Goal: Information Seeking & Learning: Understand process/instructions

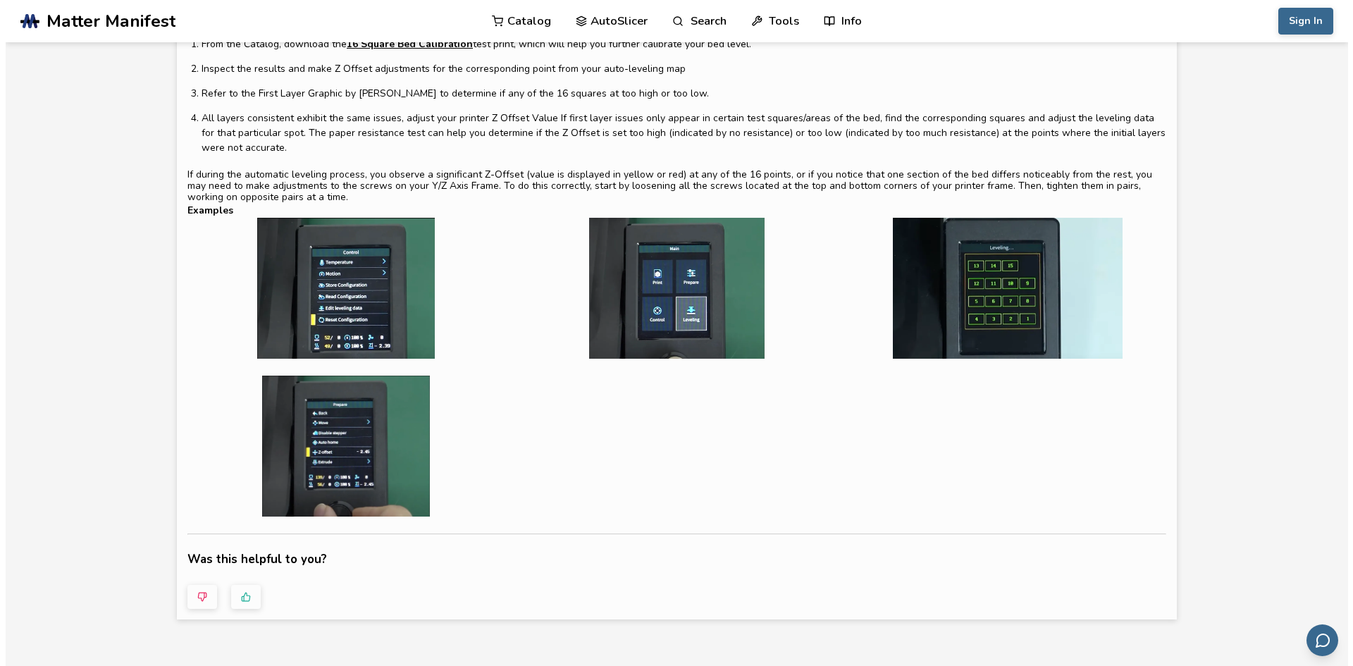
scroll to position [141, 0]
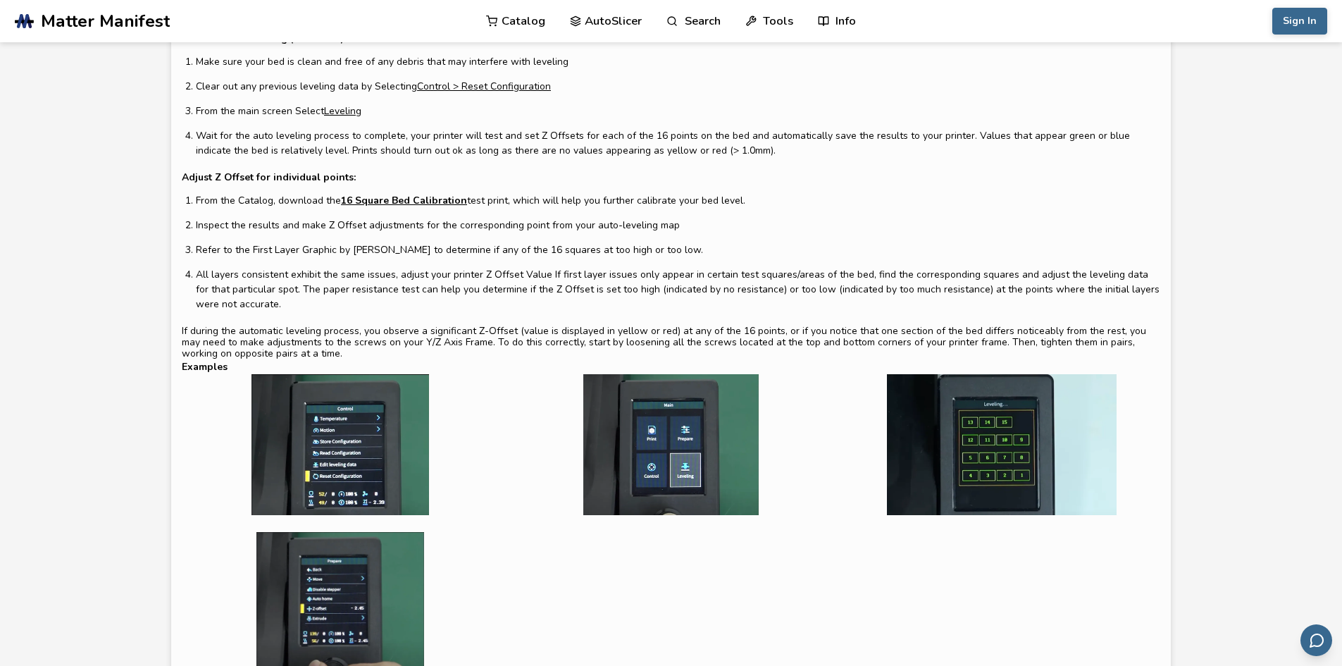
click at [333, 602] on img at bounding box center [340, 602] width 317 height 141
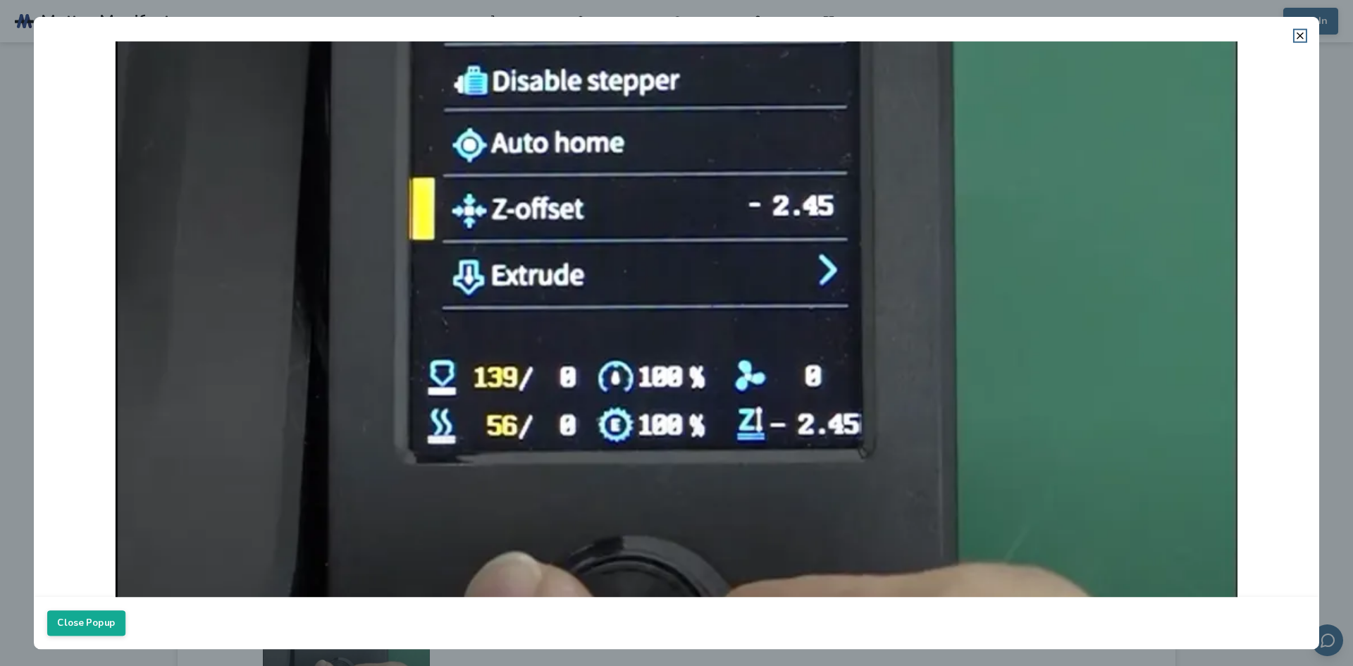
scroll to position [211, 0]
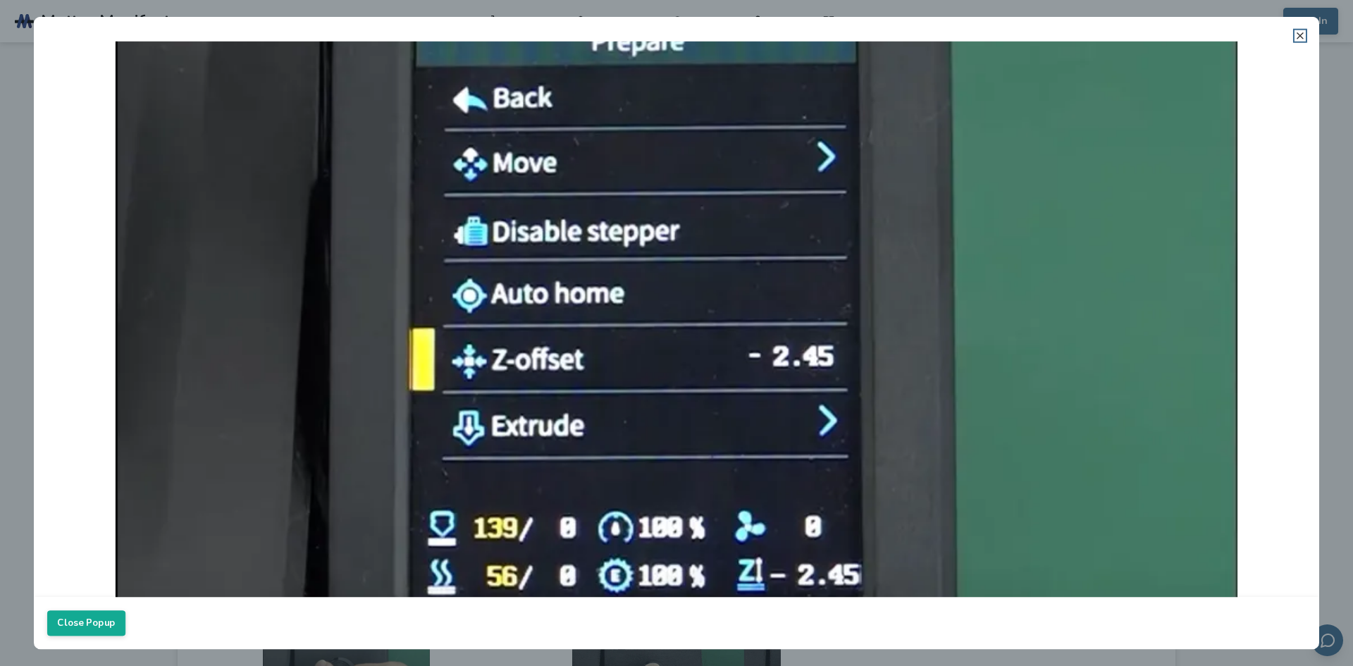
click at [1297, 30] on icon at bounding box center [1299, 35] width 11 height 11
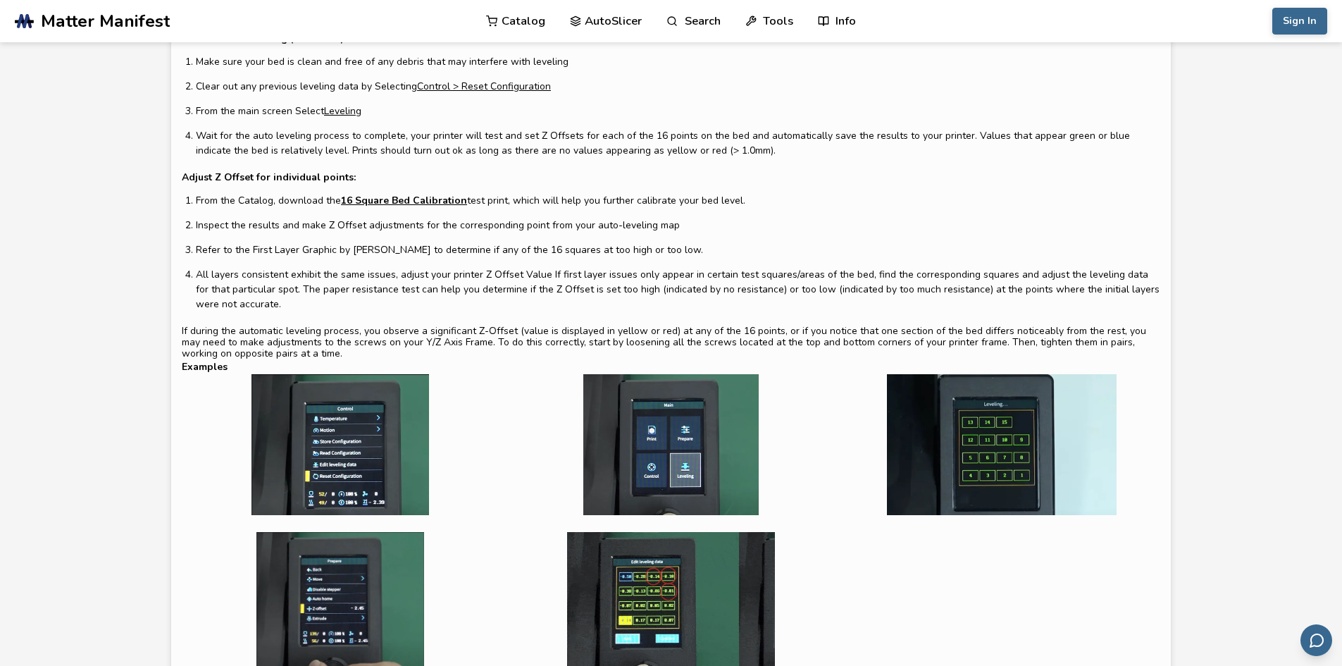
click at [652, 602] on img at bounding box center [671, 602] width 317 height 141
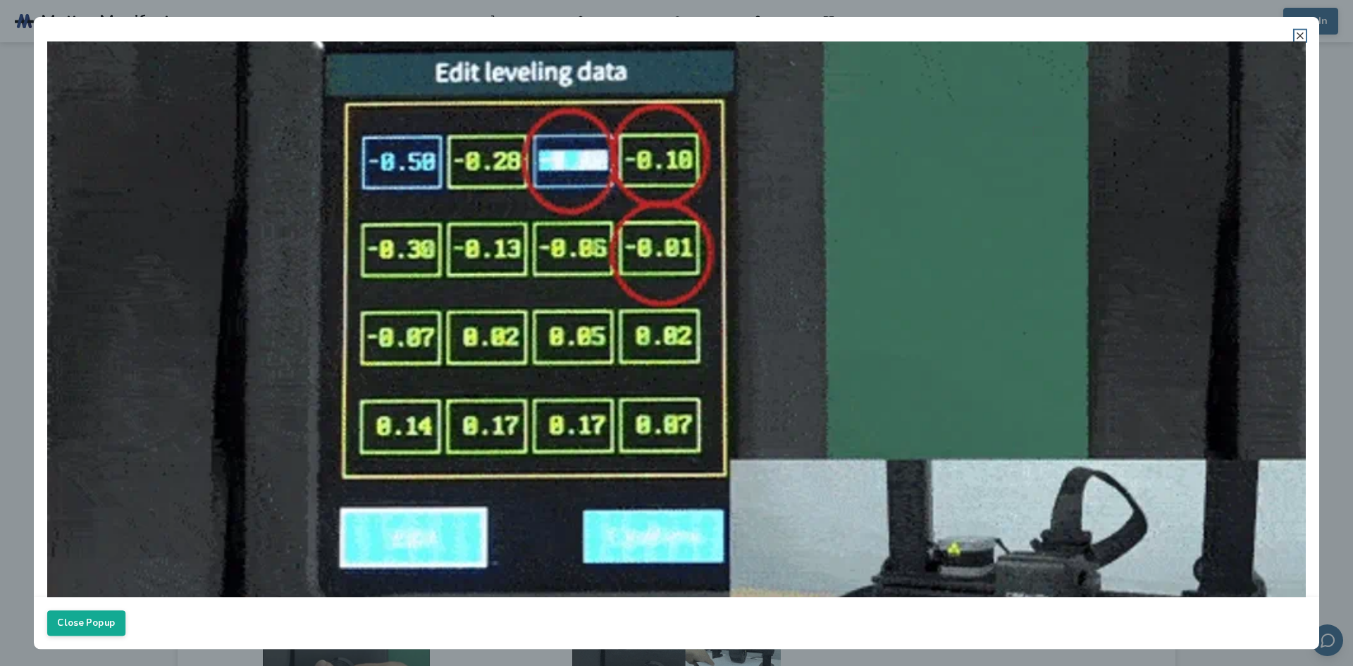
click at [1298, 38] on icon at bounding box center [1299, 35] width 11 height 11
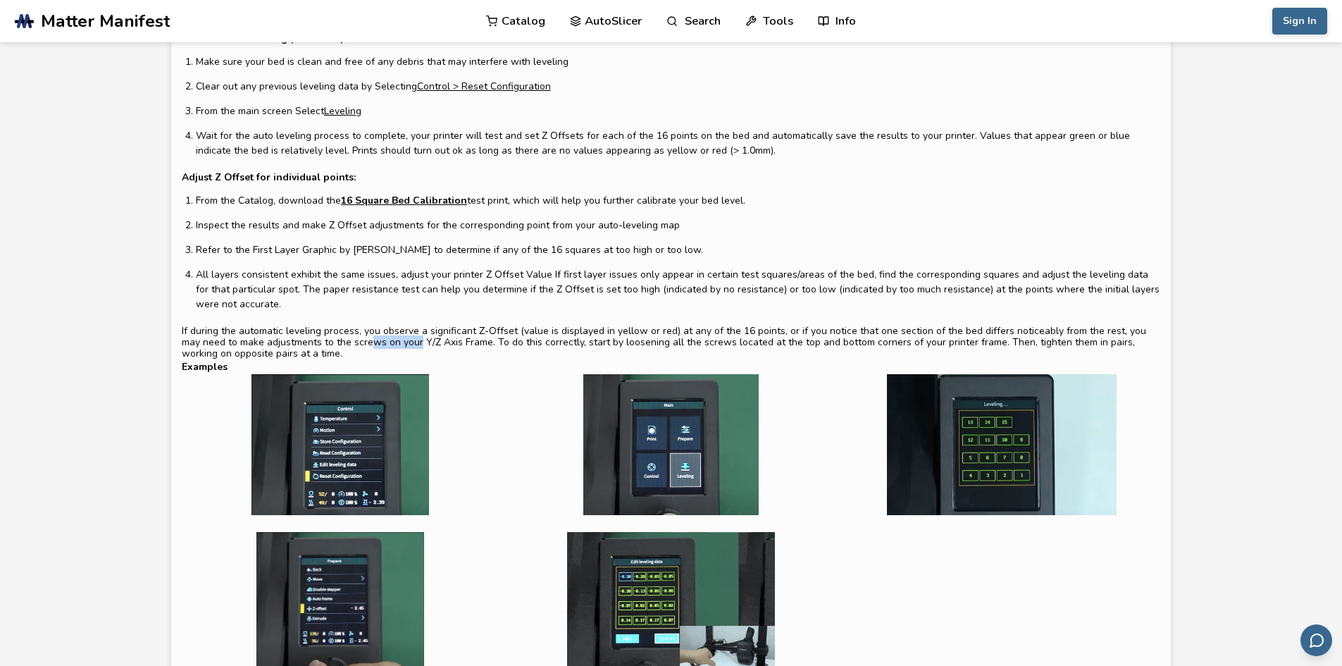
drag, startPoint x: 326, startPoint y: 344, endPoint x: 374, endPoint y: 341, distance: 48.0
click at [373, 341] on div "Level The Bed Properly on an Ender 3 V3 SE The Ender 3 V3 SE comes with a PC Sp…" at bounding box center [671, 164] width 979 height 389
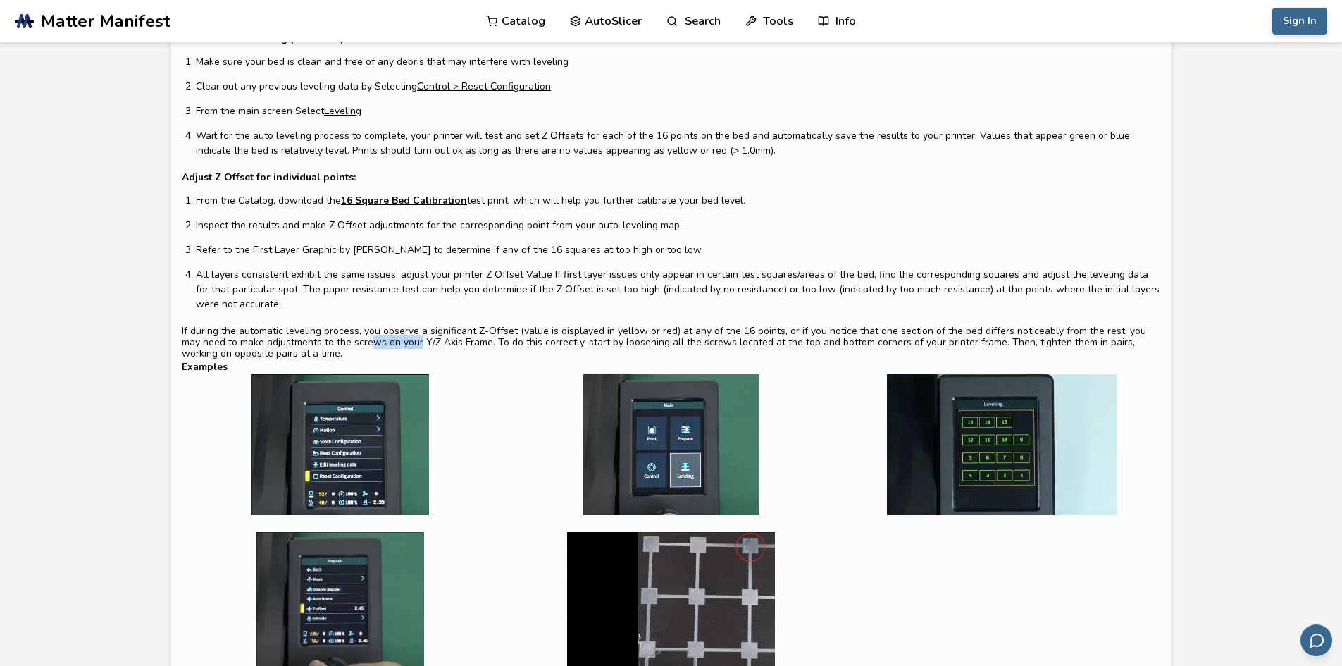
click at [372, 341] on div "Level The Bed Properly on an Ender 3 V3 SE The Ender 3 V3 SE comes with a PC Sp…" at bounding box center [671, 164] width 979 height 389
drag, startPoint x: 330, startPoint y: 343, endPoint x: 416, endPoint y: 342, distance: 86.0
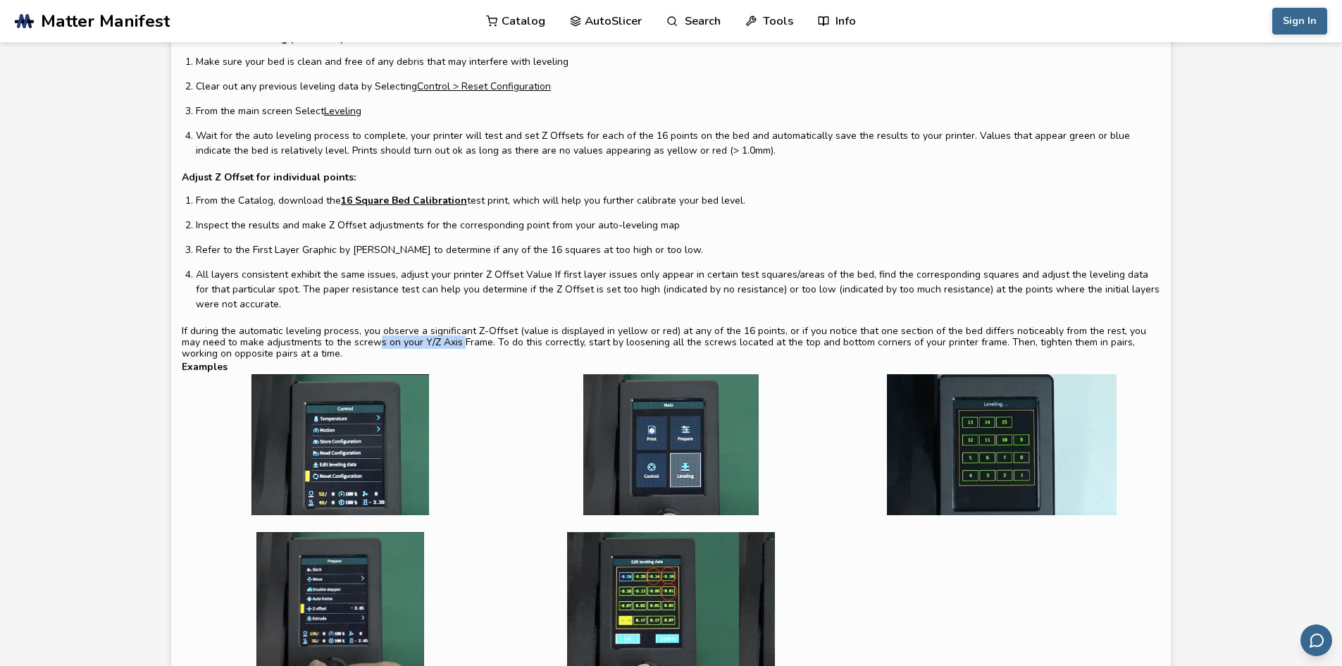
click at [416, 342] on div "Level The Bed Properly on an Ender 3 V3 SE The Ender 3 V3 SE comes with a PC Sp…" at bounding box center [671, 164] width 979 height 389
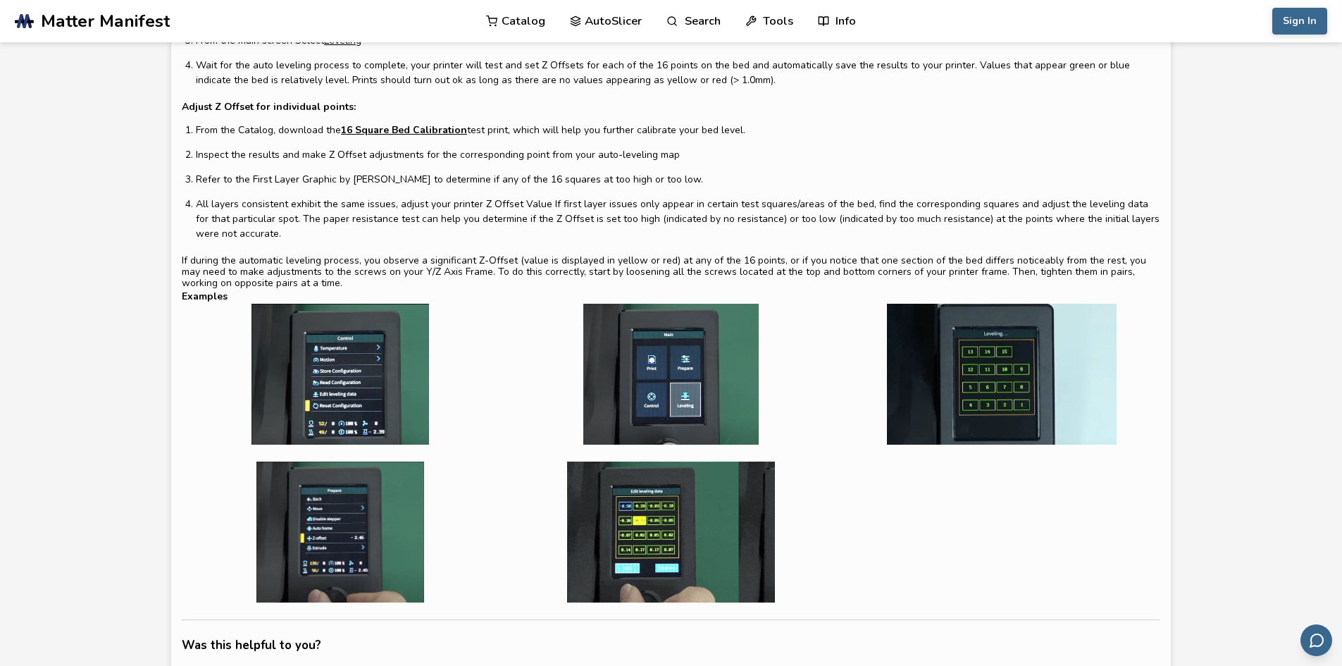
click at [607, 521] on img at bounding box center [671, 531] width 317 height 141
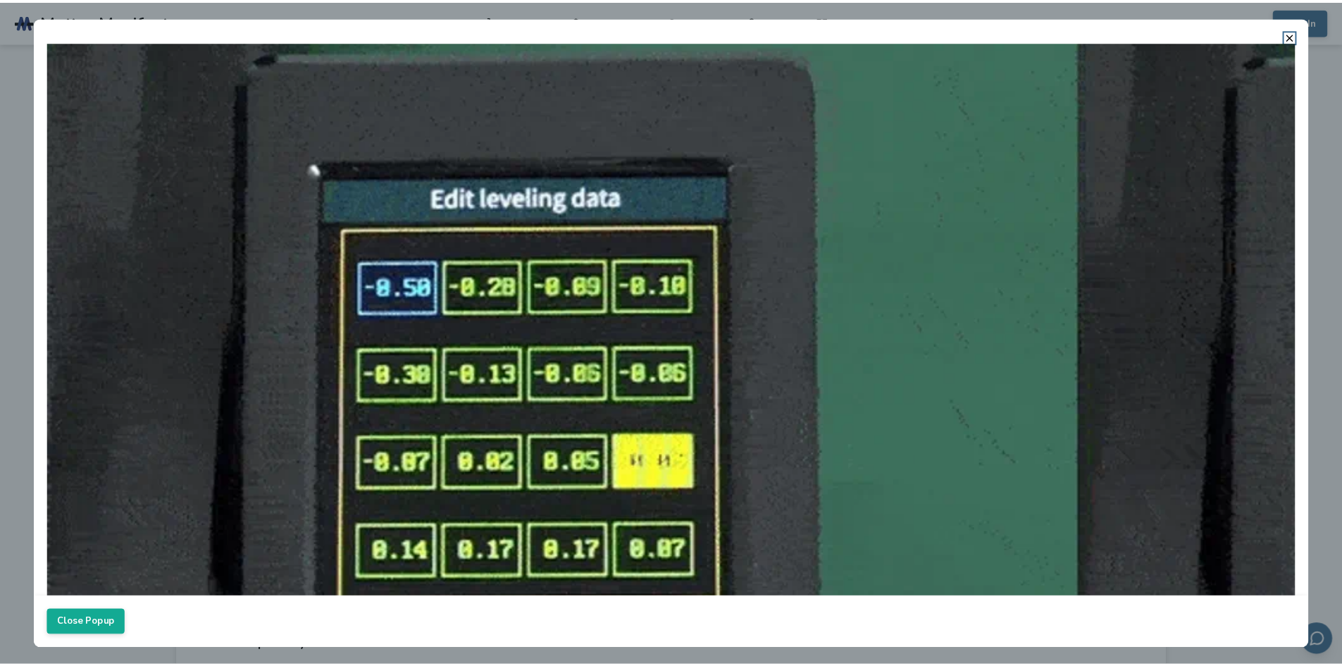
scroll to position [9, 0]
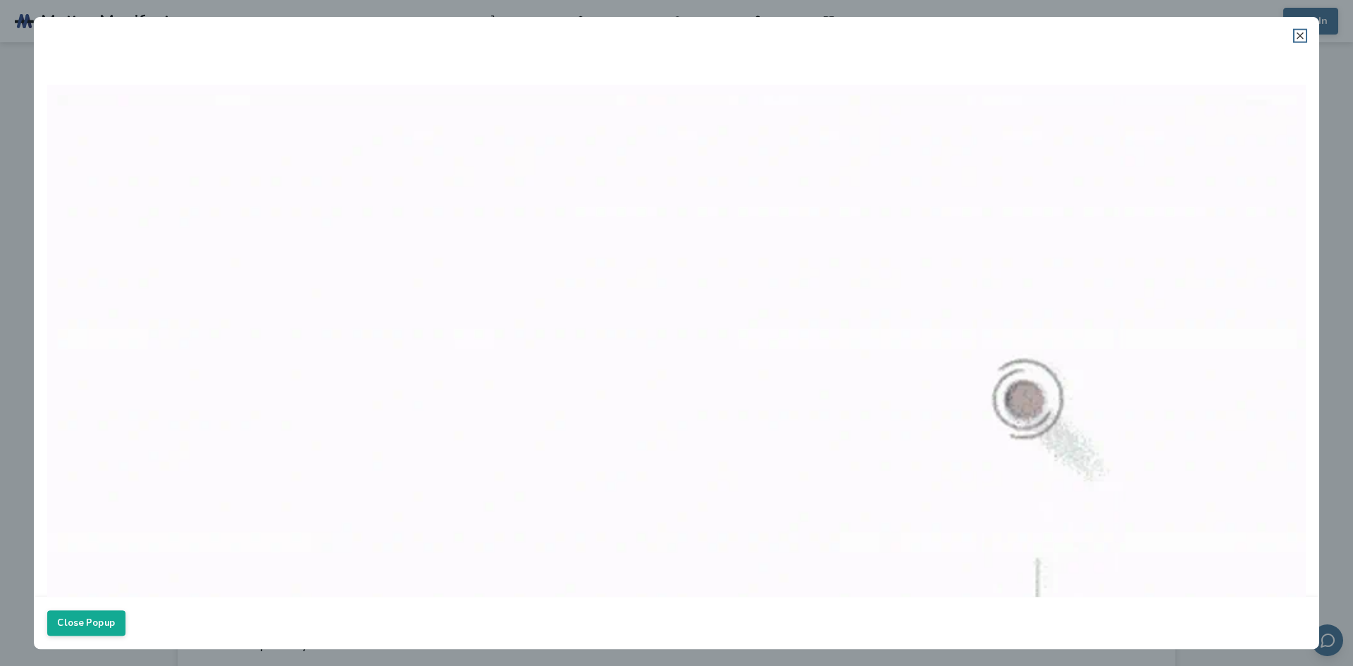
click at [1298, 37] on icon at bounding box center [1299, 35] width 11 height 11
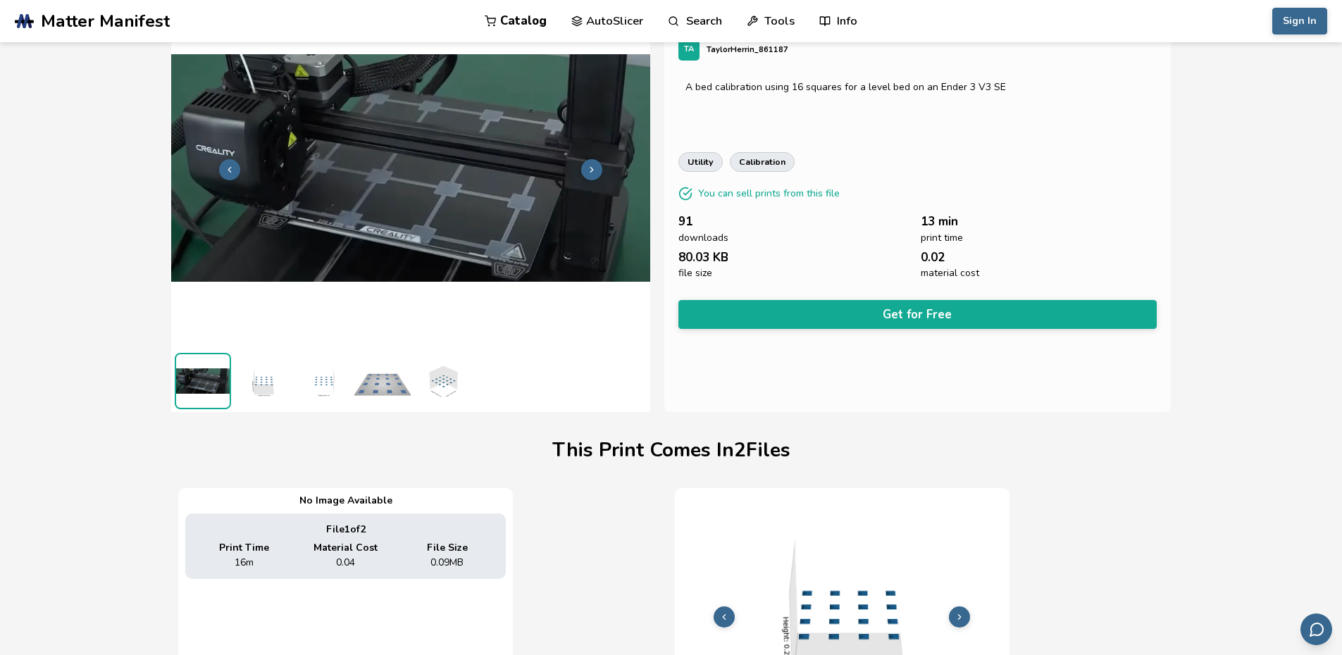
scroll to position [0, 6]
